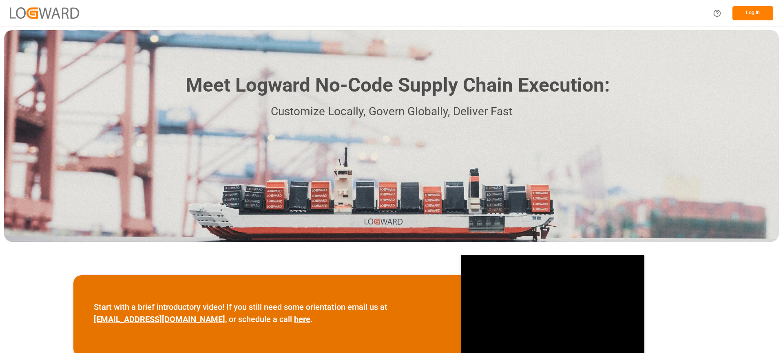
click at [754, 10] on button "Log In" at bounding box center [752, 13] width 41 height 14
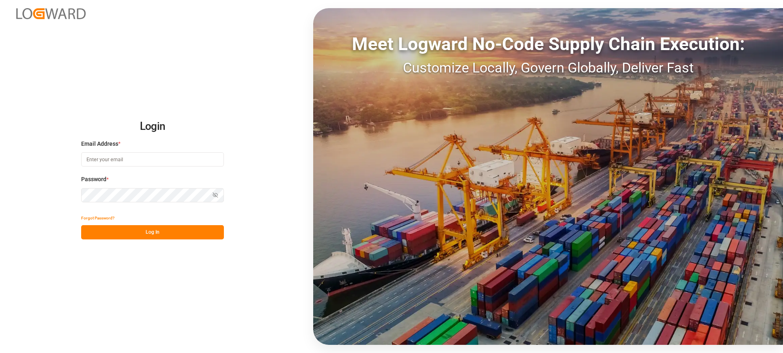
type input "[EMAIL_ADDRESS][PERSON_NAME][DOMAIN_NAME]"
click at [157, 235] on button "Log In" at bounding box center [152, 232] width 143 height 14
